Goal: Check status: Check status

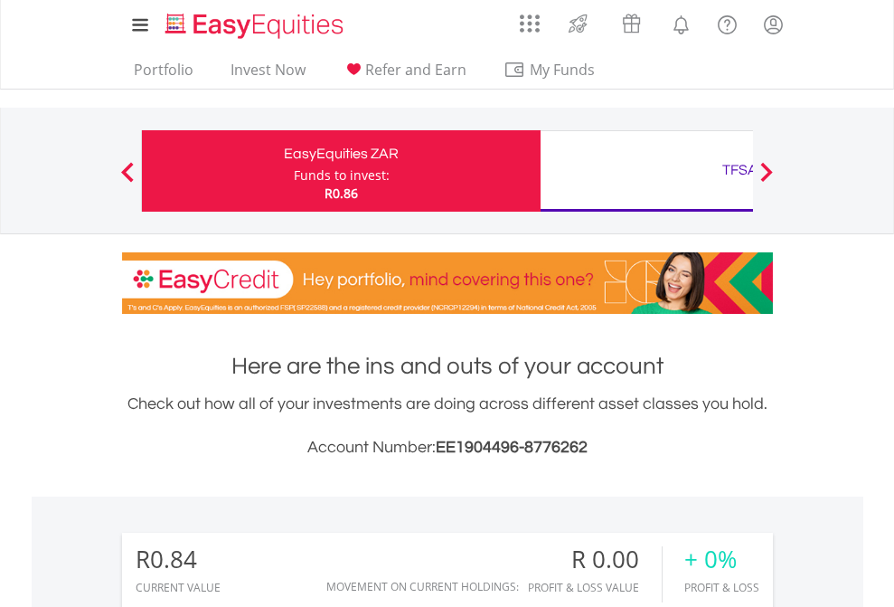
scroll to position [174, 284]
click at [294, 171] on div "Funds to invest:" at bounding box center [342, 175] width 96 height 18
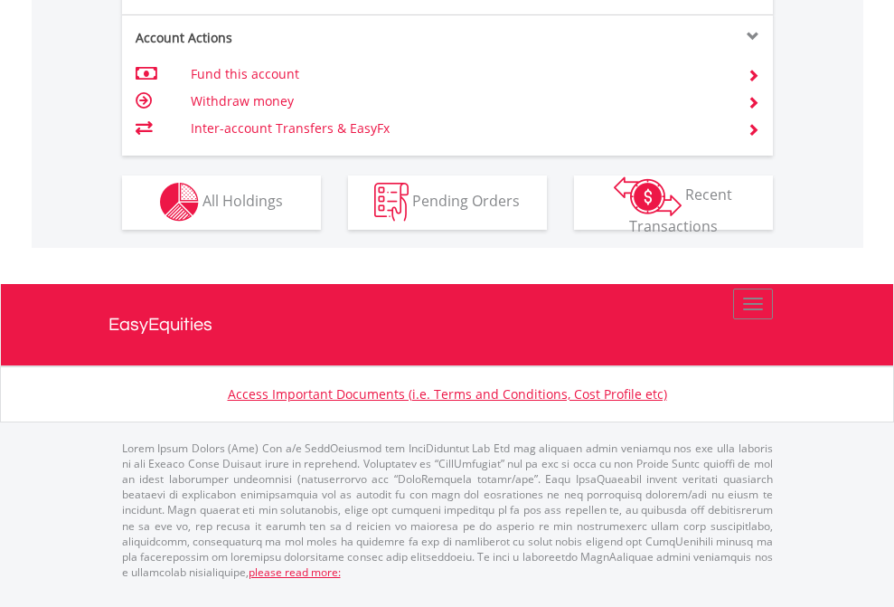
scroll to position [1691, 0]
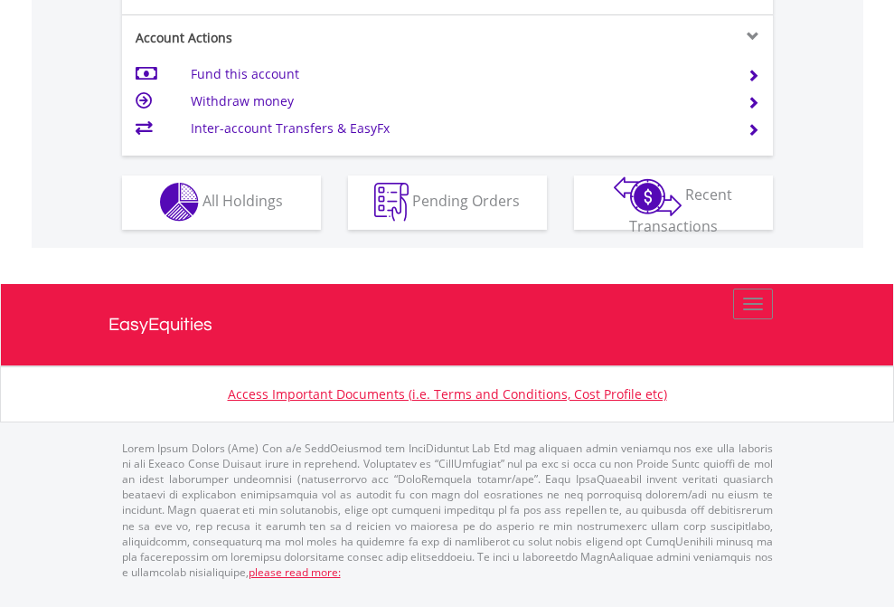
scroll to position [1691, 0]
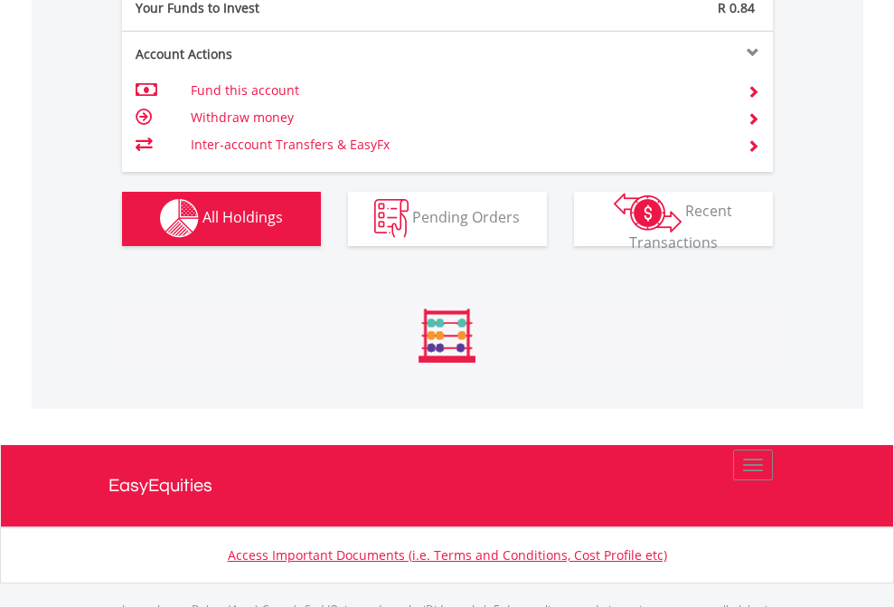
scroll to position [1790, 0]
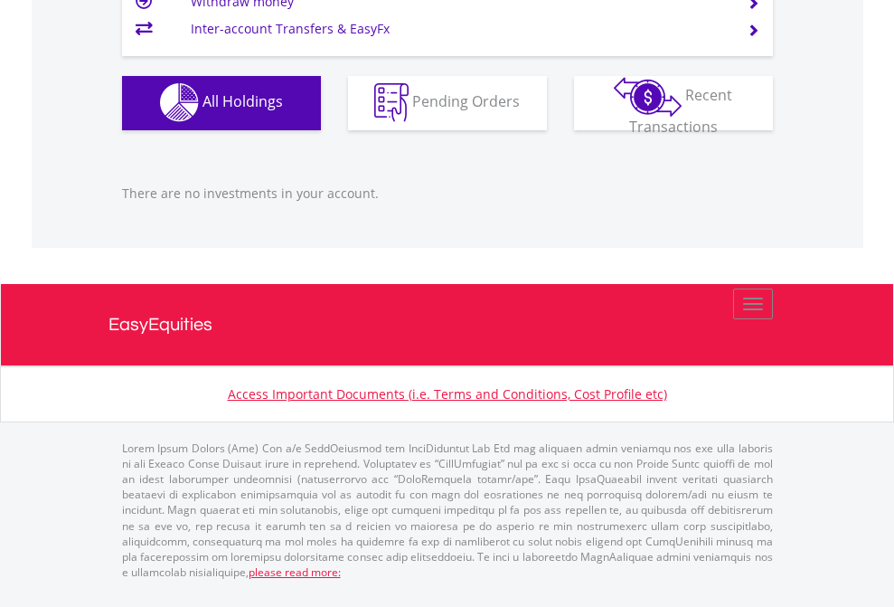
scroll to position [174, 284]
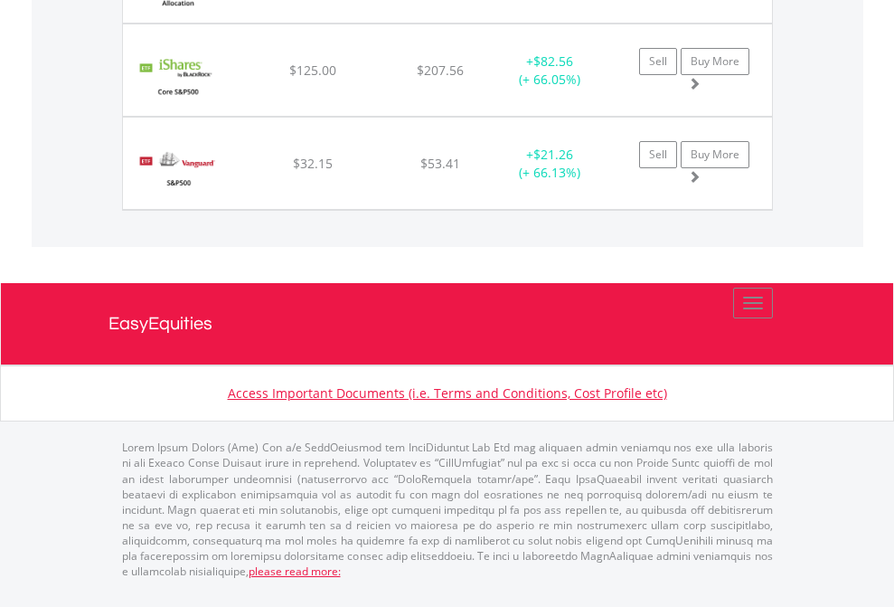
scroll to position [174, 284]
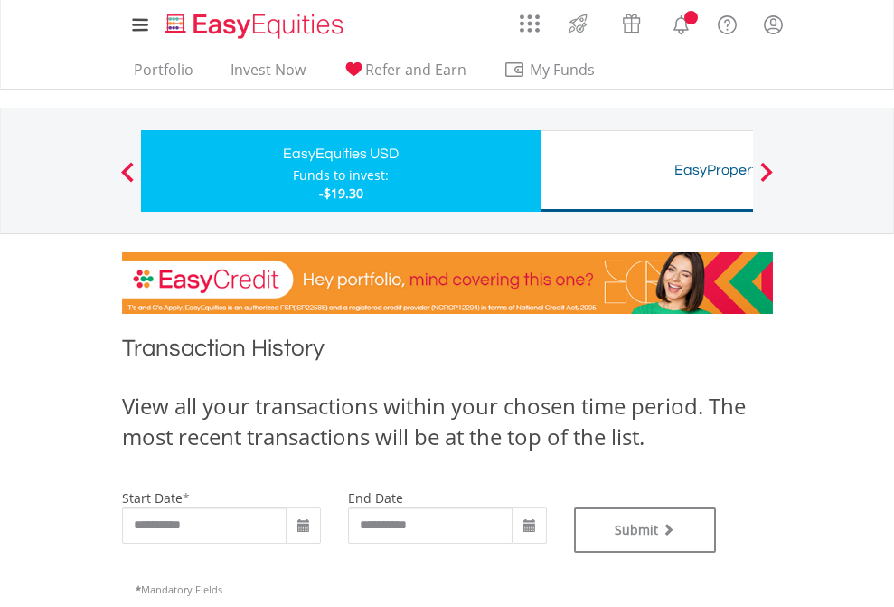
type input "**********"
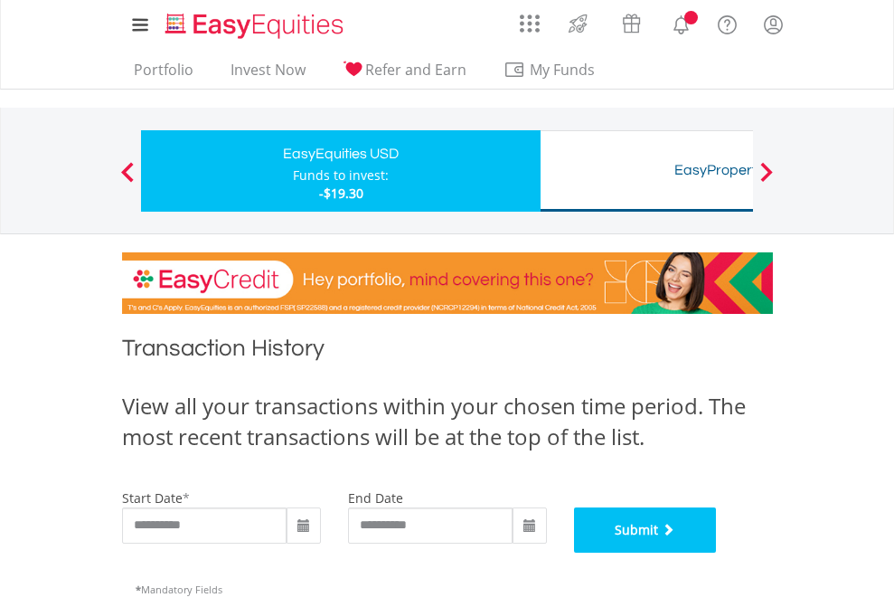
click at [717, 552] on button "Submit" at bounding box center [645, 529] width 143 height 45
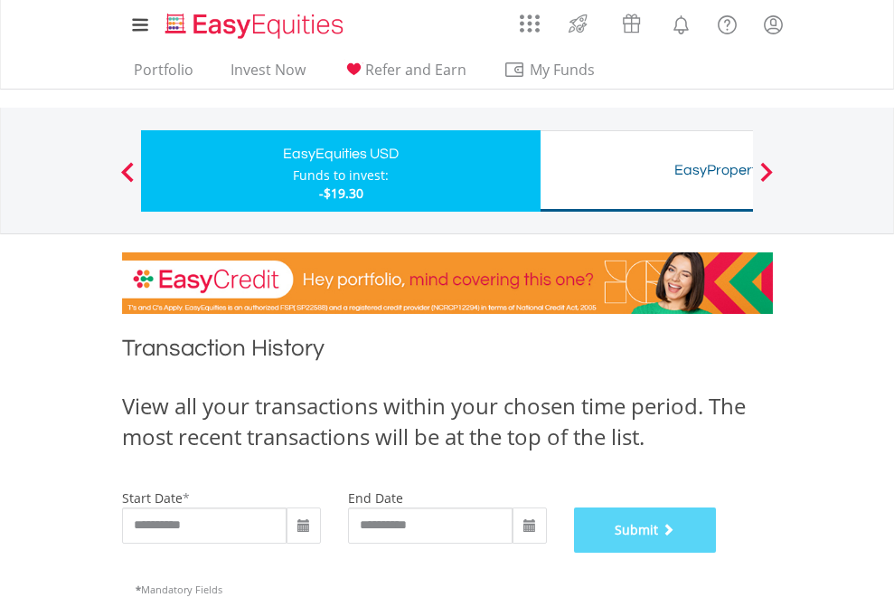
scroll to position [733, 0]
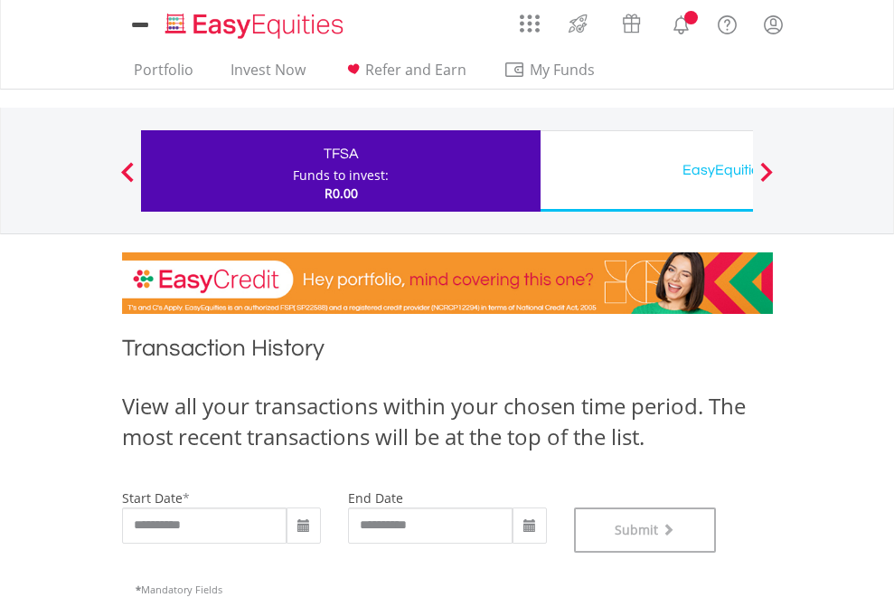
scroll to position [733, 0]
click at [647, 171] on div "EasyEquities USD" at bounding box center [740, 169] width 377 height 25
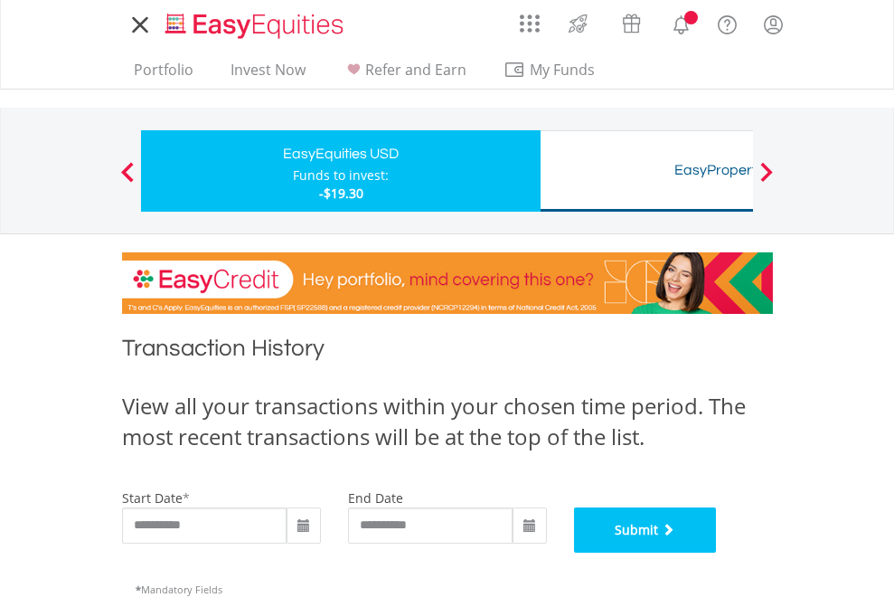
click at [717, 552] on button "Submit" at bounding box center [645, 529] width 143 height 45
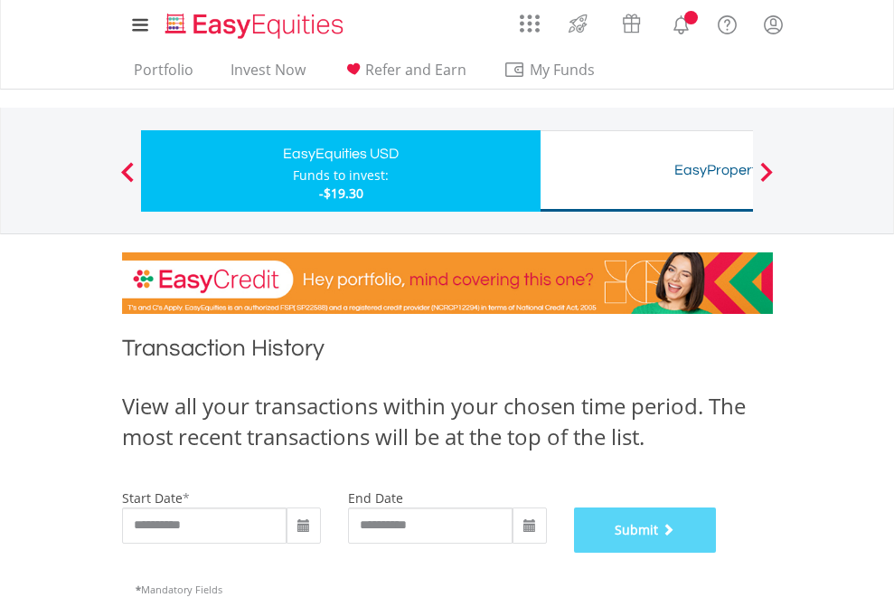
scroll to position [733, 0]
